Goal: Task Accomplishment & Management: Use online tool/utility

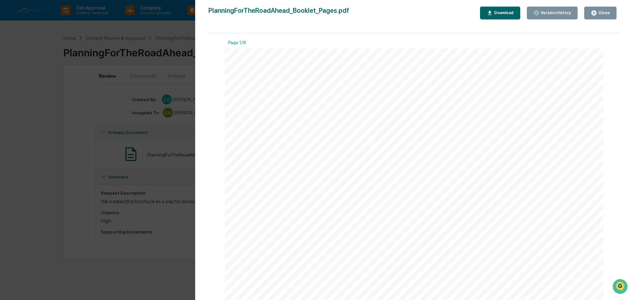
scroll to position [1286, 0]
click at [592, 13] on icon "button" at bounding box center [594, 13] width 6 height 6
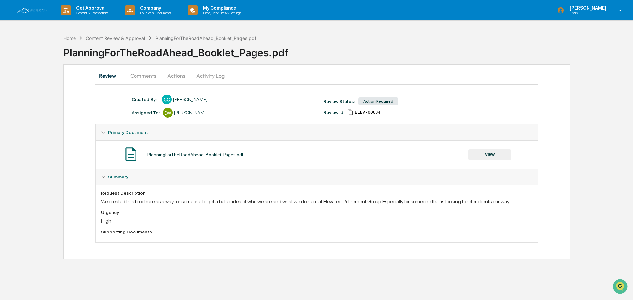
click at [172, 74] on button "Actions" at bounding box center [177, 76] width 30 height 16
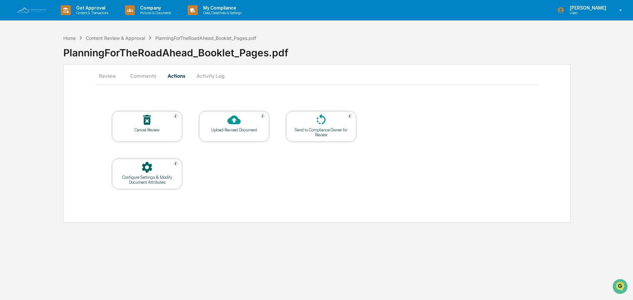
click at [142, 76] on button "Comments" at bounding box center [143, 76] width 37 height 16
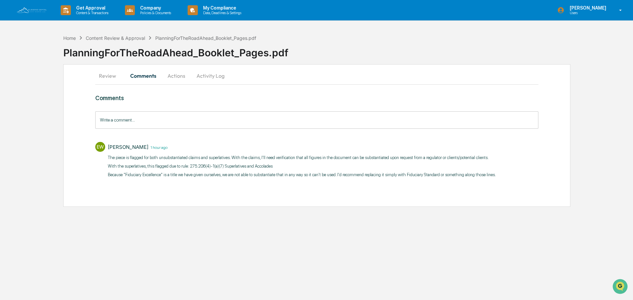
click at [178, 75] on button "Actions" at bounding box center [177, 76] width 30 height 16
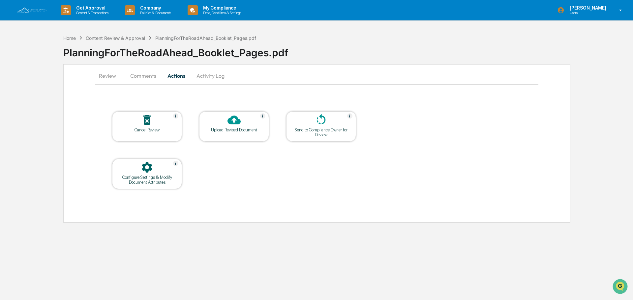
click at [112, 76] on button "Review" at bounding box center [110, 76] width 30 height 16
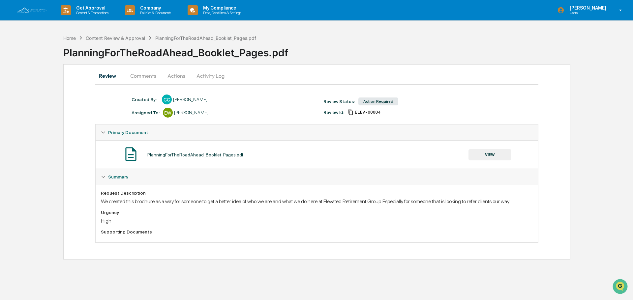
click at [171, 76] on button "Actions" at bounding box center [177, 76] width 30 height 16
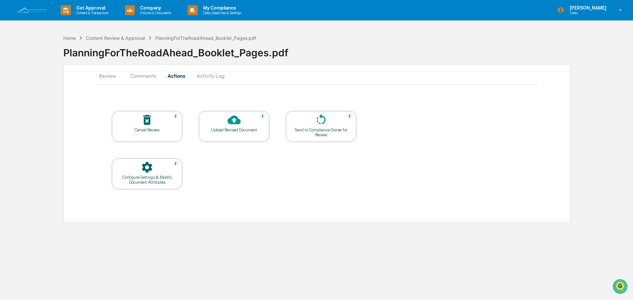
click at [241, 128] on div "Upload Revised Document" at bounding box center [233, 130] width 59 height 5
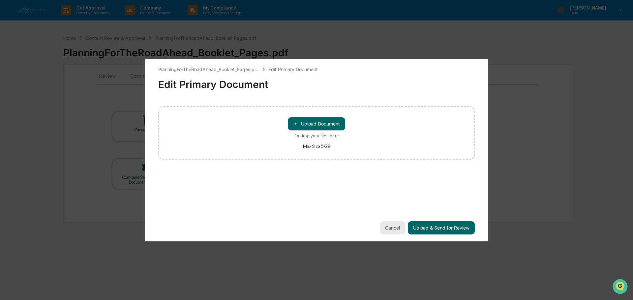
click at [394, 231] on button "Cancel" at bounding box center [392, 228] width 25 height 13
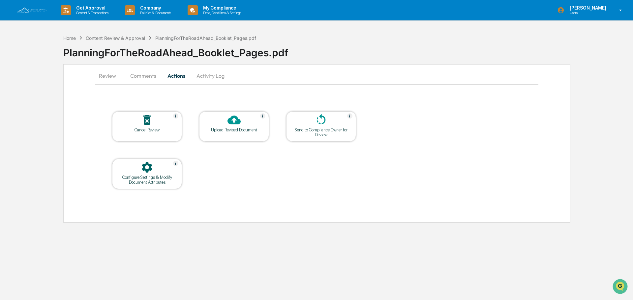
click at [323, 120] on icon at bounding box center [321, 119] width 13 height 13
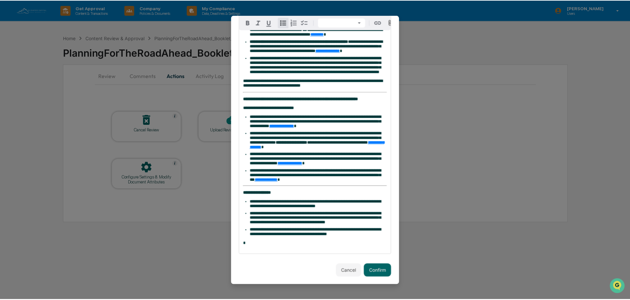
scroll to position [290, 0]
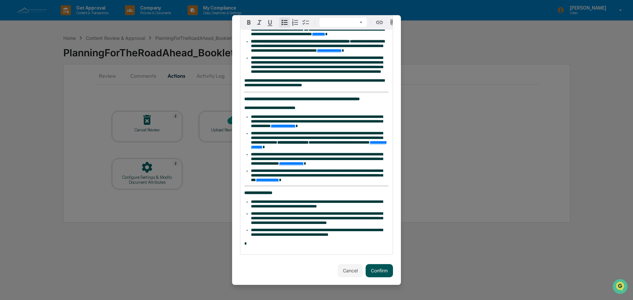
click at [375, 268] on button "Confirm" at bounding box center [379, 270] width 27 height 13
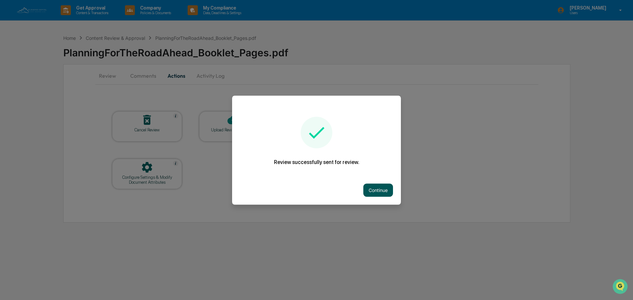
click at [375, 194] on button "Continue" at bounding box center [378, 190] width 30 height 13
